Goal: Task Accomplishment & Management: Complete application form

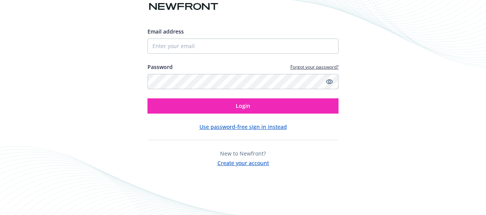
click at [250, 127] on button "Use password-free sign in instead" at bounding box center [242, 127] width 87 height 8
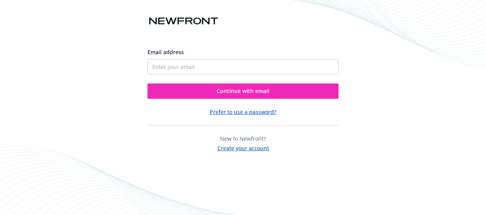
click at [249, 145] on button "Create your account" at bounding box center [243, 148] width 52 height 10
